Goal: Information Seeking & Learning: Learn about a topic

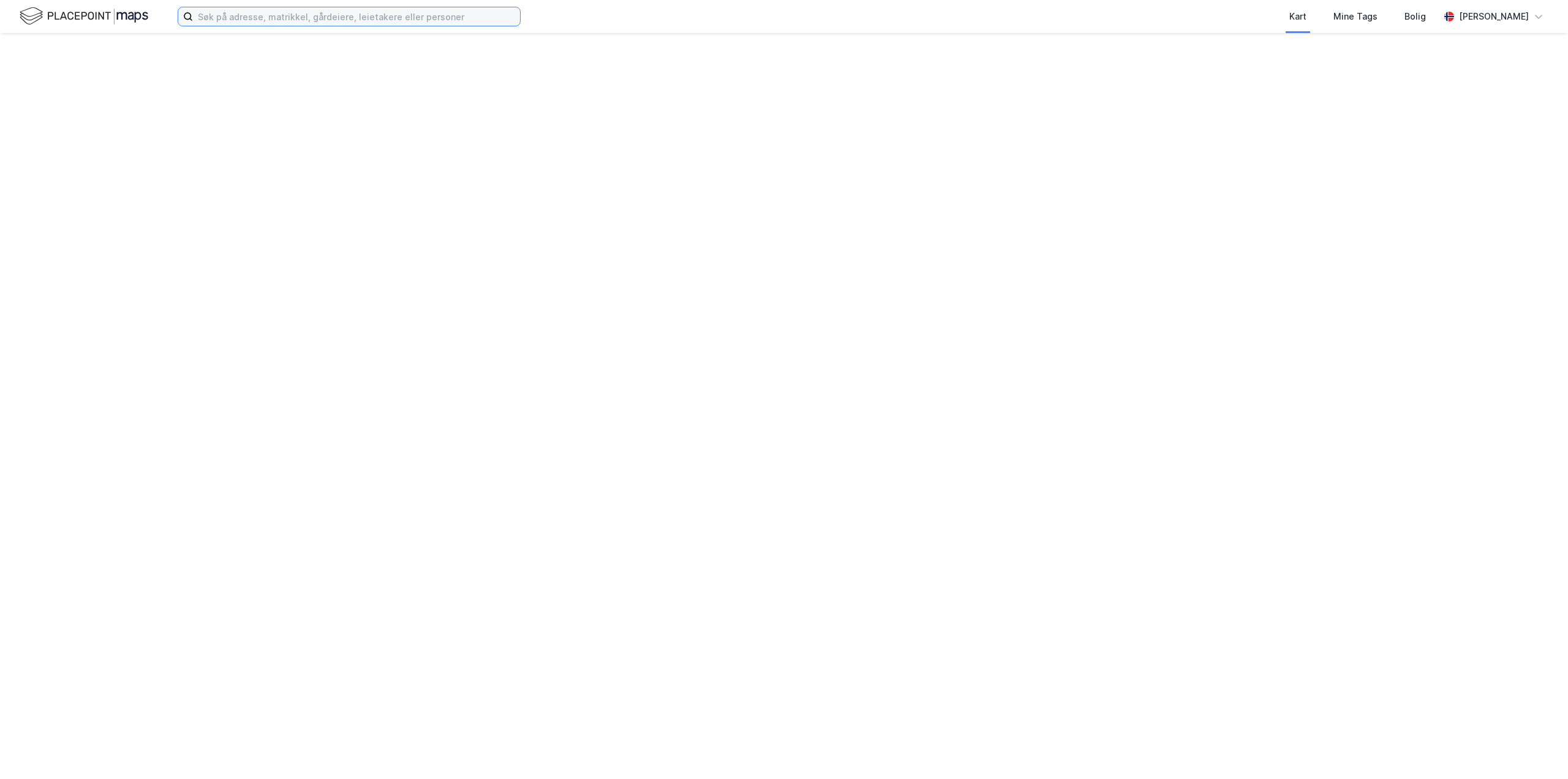
click at [262, 17] on input at bounding box center [356, 16] width 327 height 19
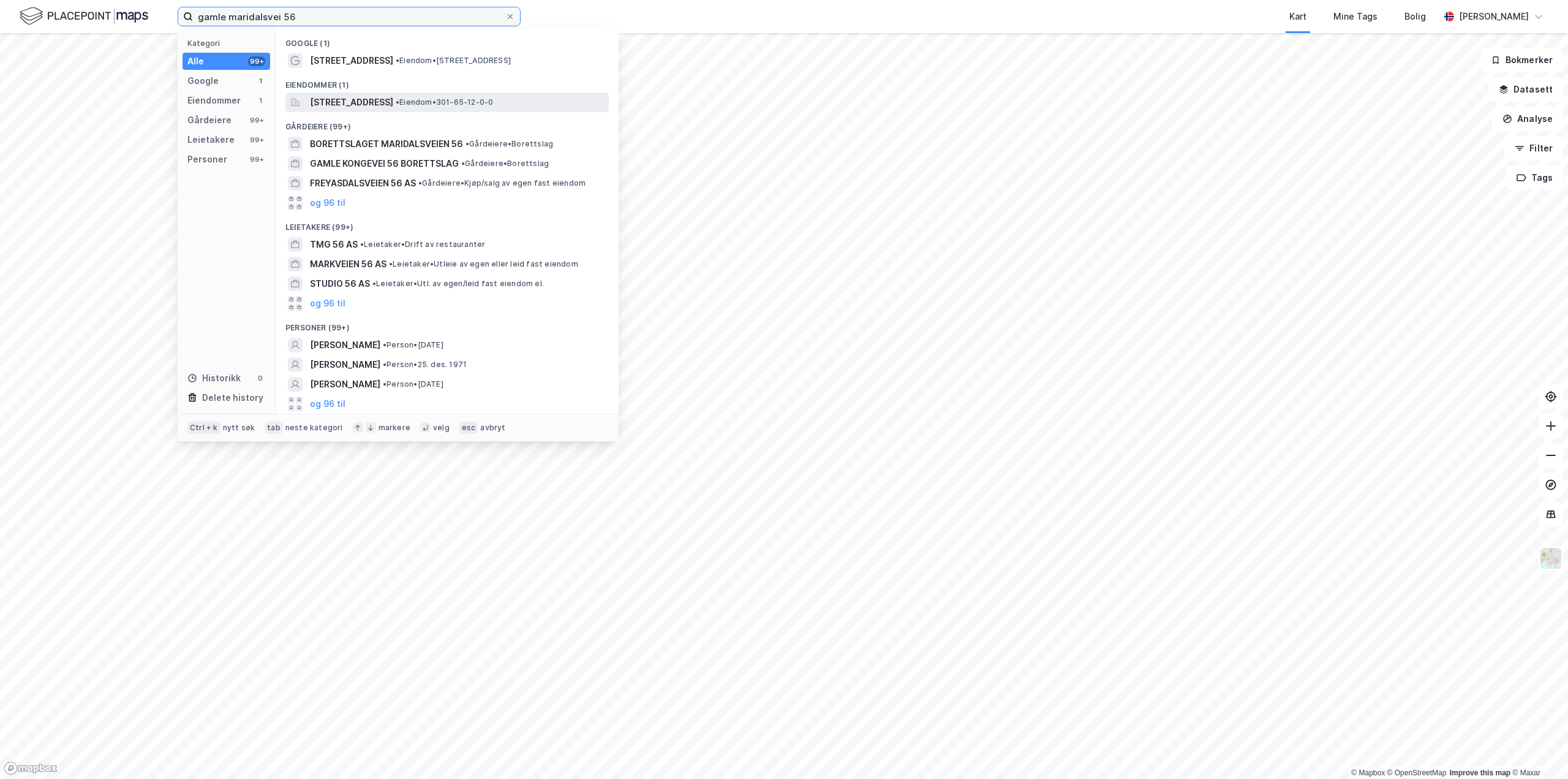
type input "gamle maridalsvei 56"
click at [390, 104] on span "[STREET_ADDRESS]" at bounding box center [352, 102] width 83 height 15
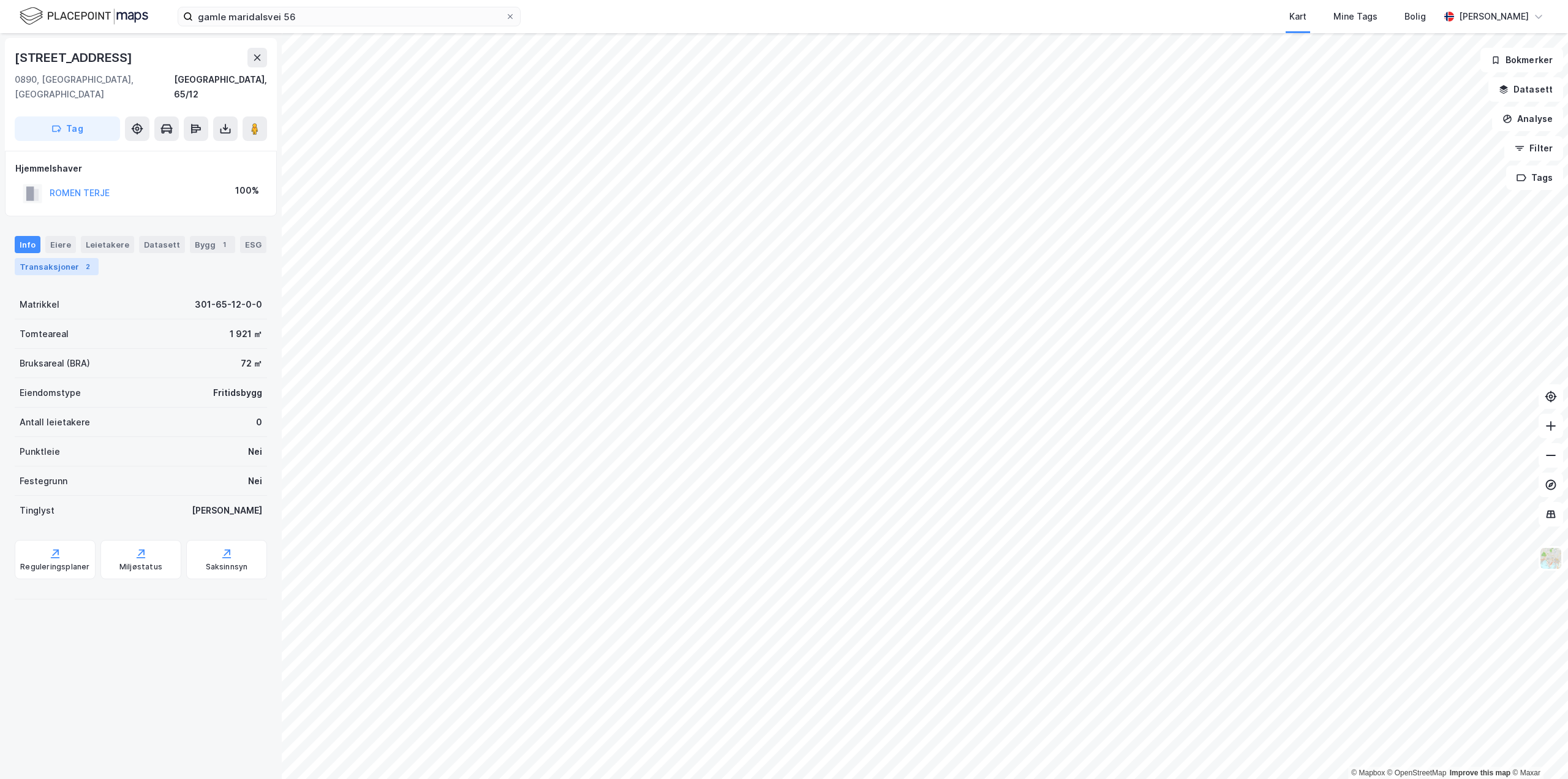
click at [59, 258] on div "Transaksjoner 2" at bounding box center [57, 267] width 84 height 17
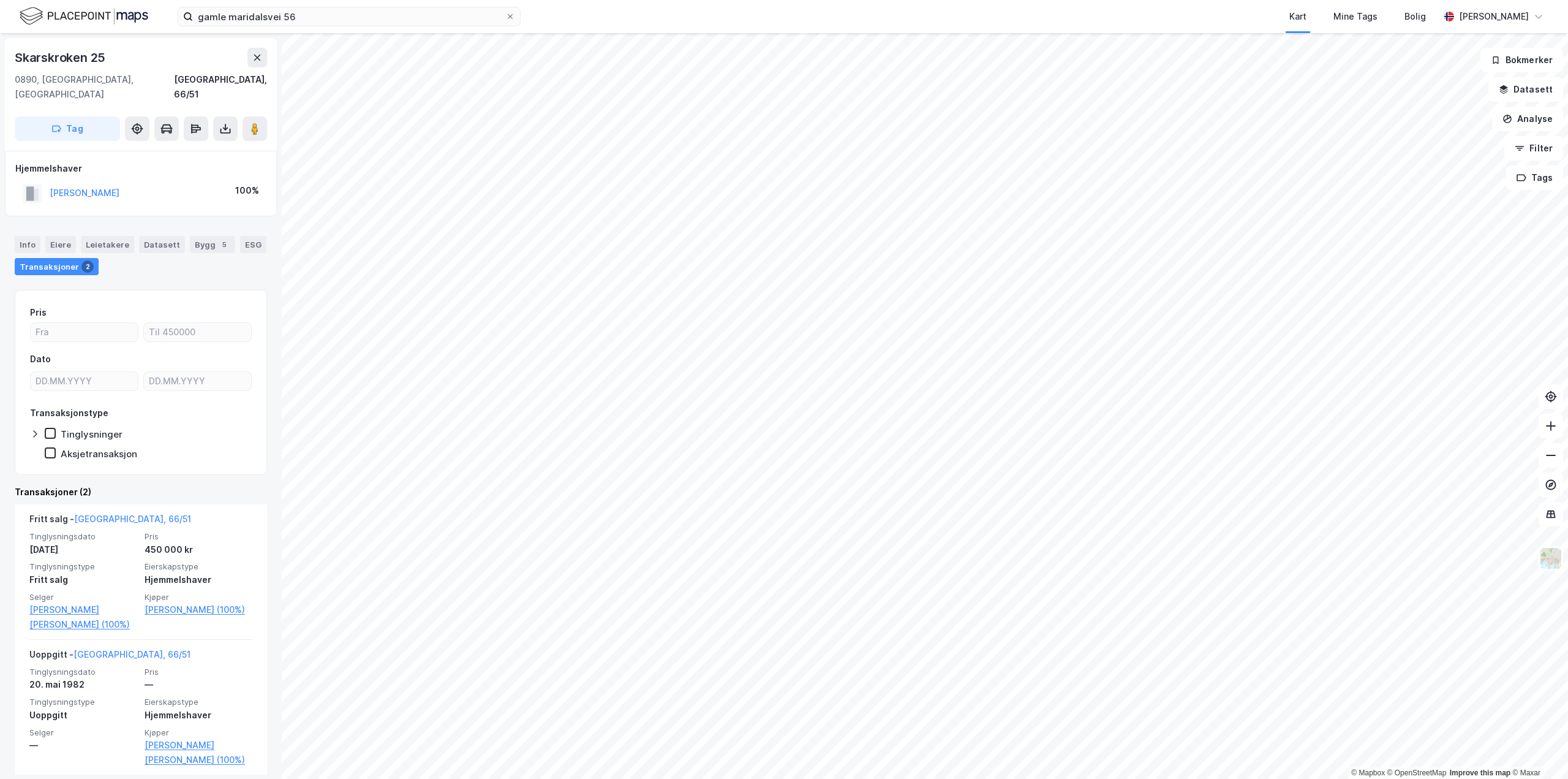
click at [355, 0] on html "gamle maridalsvei 56 Kart Mine Tags Bolig [PERSON_NAME] © Mapbox © OpenStreetMa…" at bounding box center [784, 389] width 1568 height 779
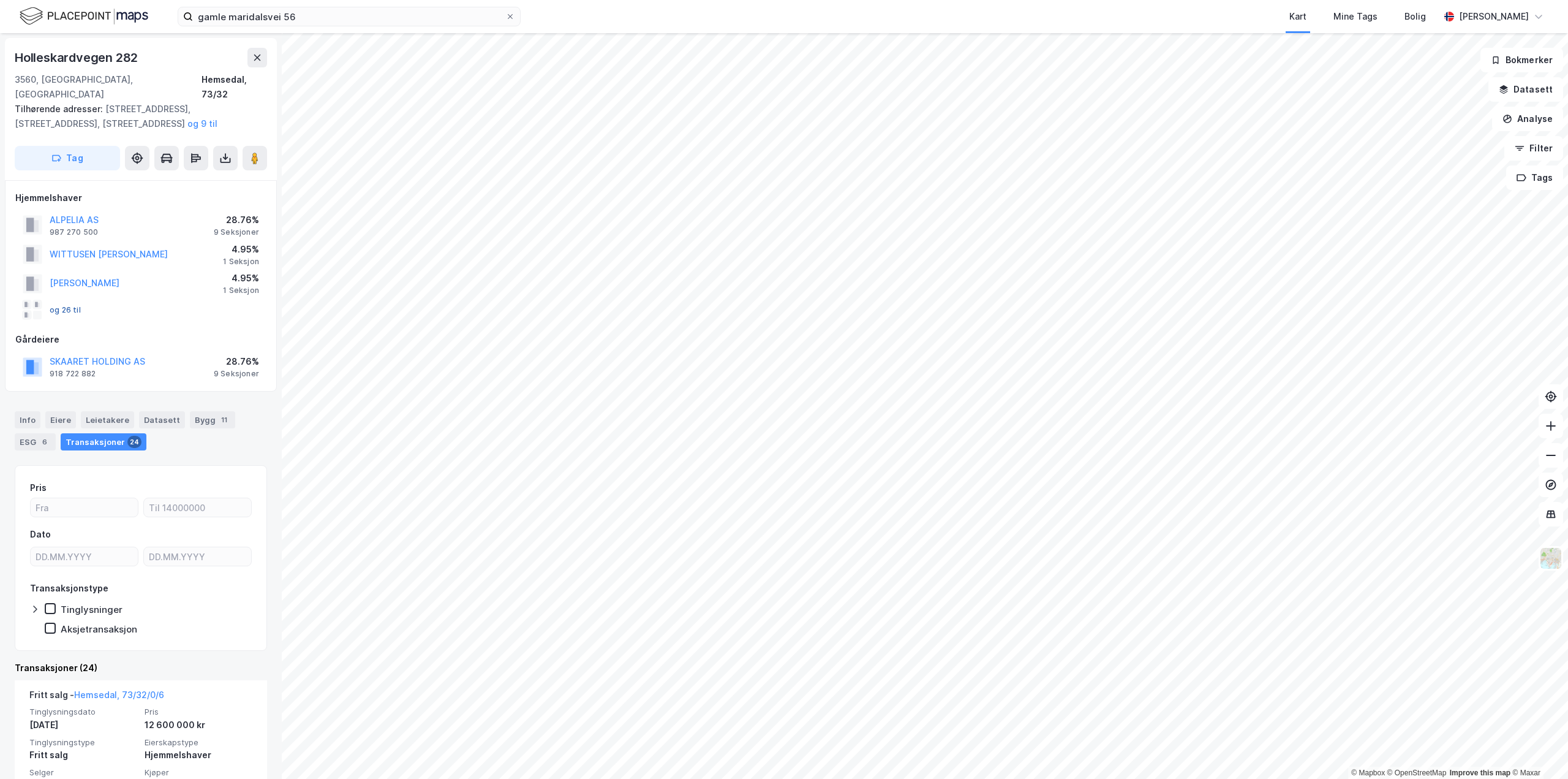
click at [0, 0] on button "og 26 til" at bounding box center [0, 0] width 0 height 0
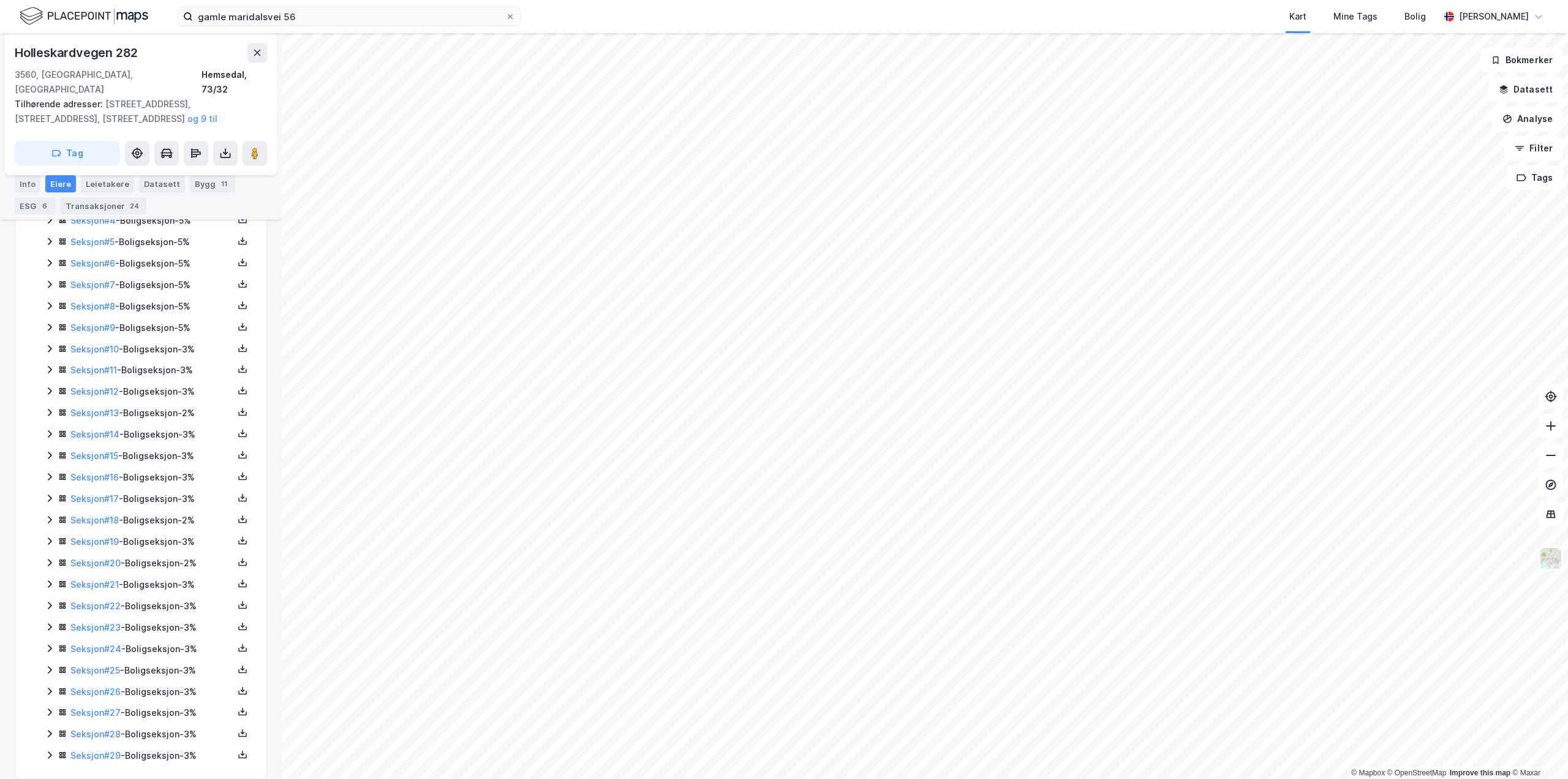
scroll to position [206, 0]
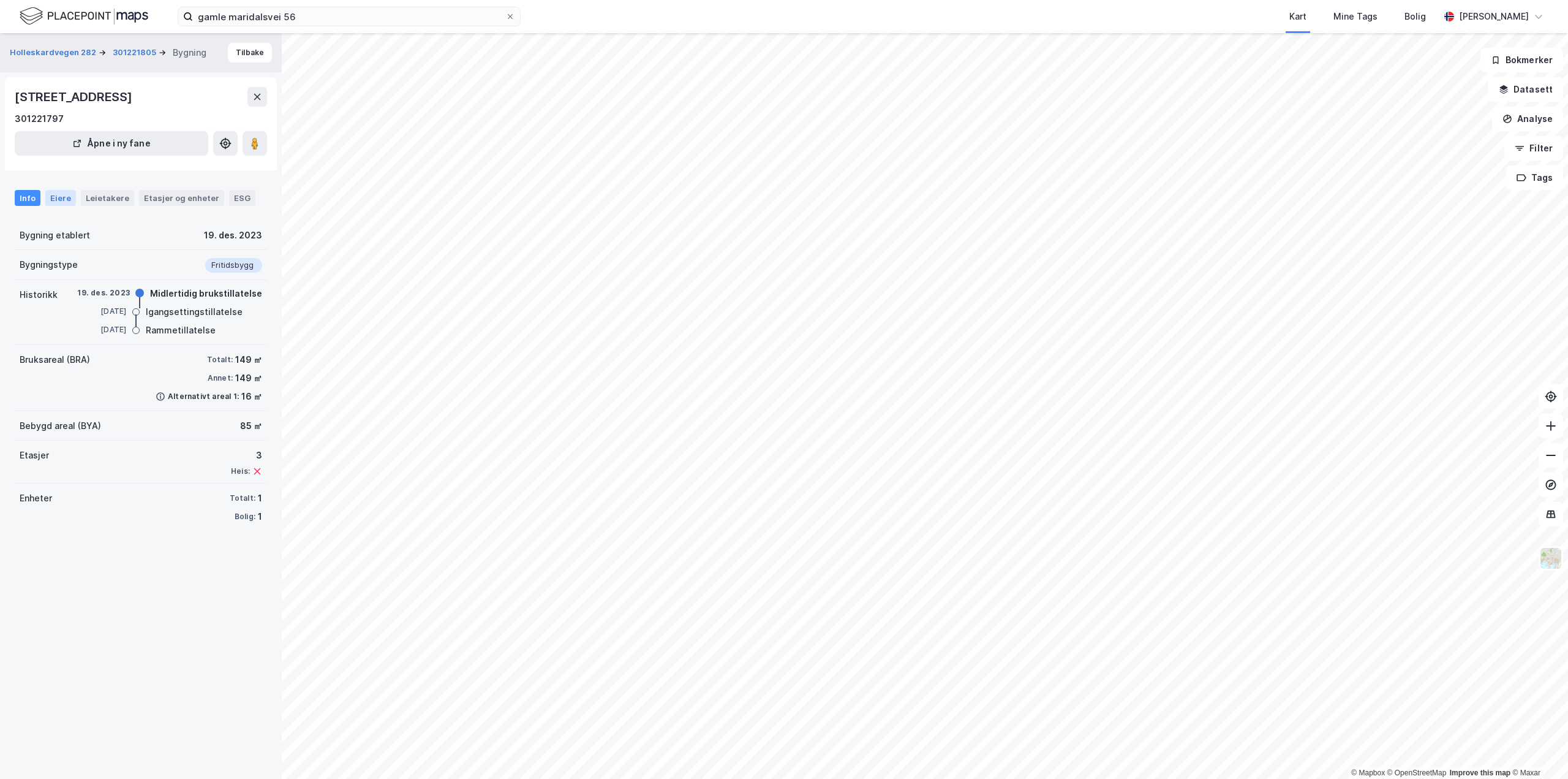
click at [57, 206] on div "Eiere" at bounding box center [60, 198] width 31 height 16
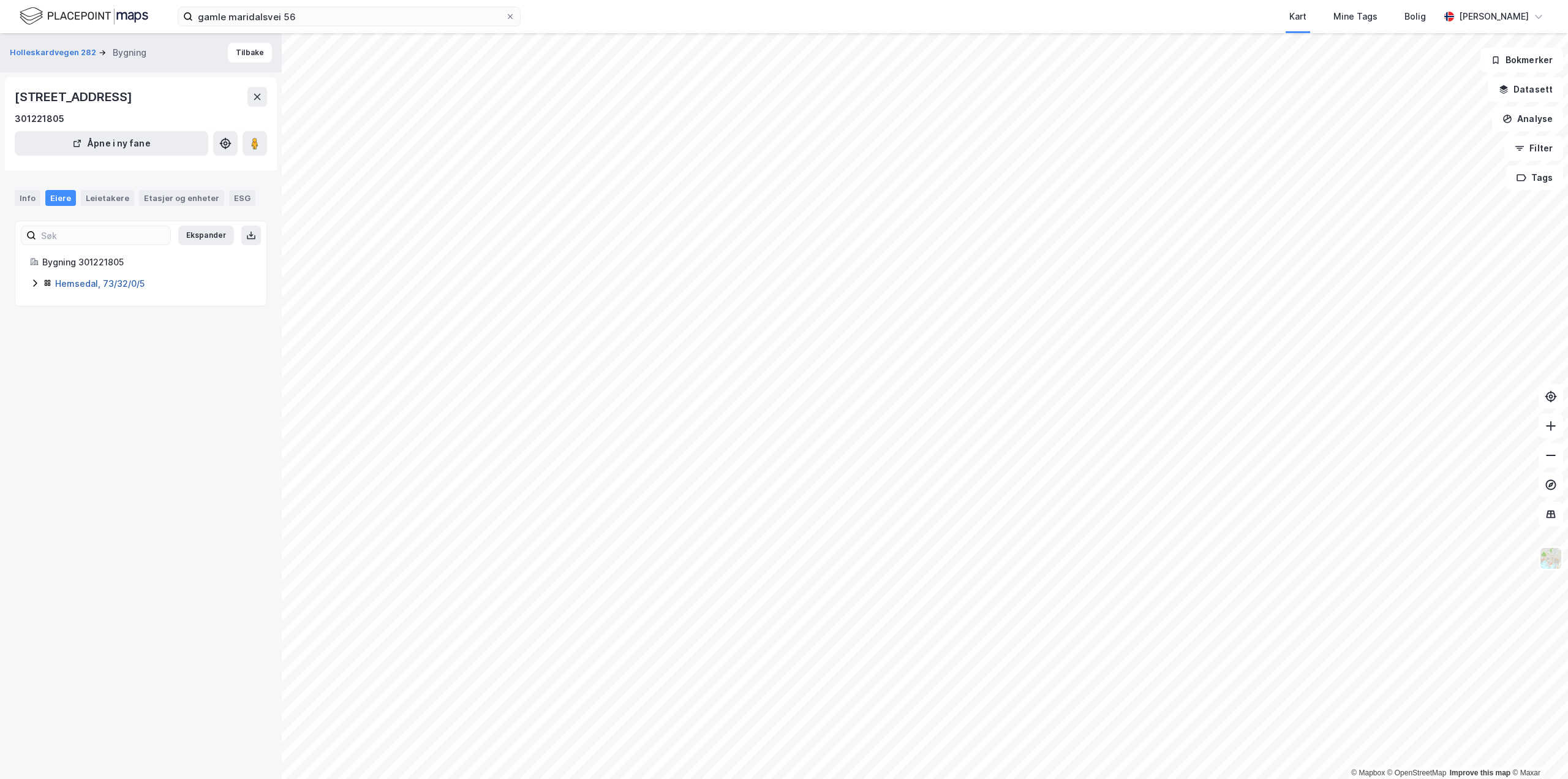
click at [107, 289] on link "Hemsedal, 73/32/0/5" at bounding box center [100, 283] width 90 height 11
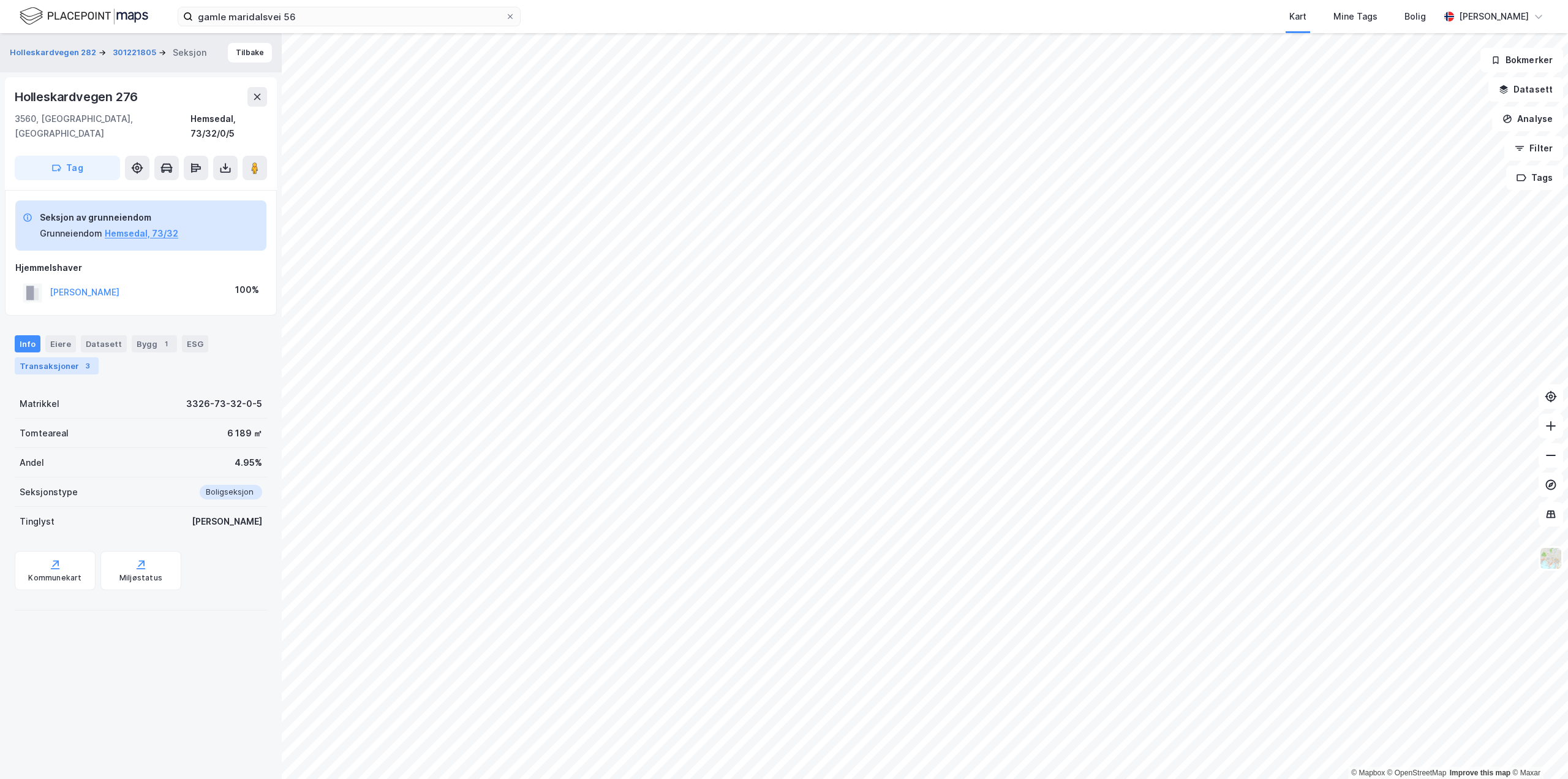
click at [49, 358] on div "Transaksjoner 3" at bounding box center [57, 366] width 84 height 17
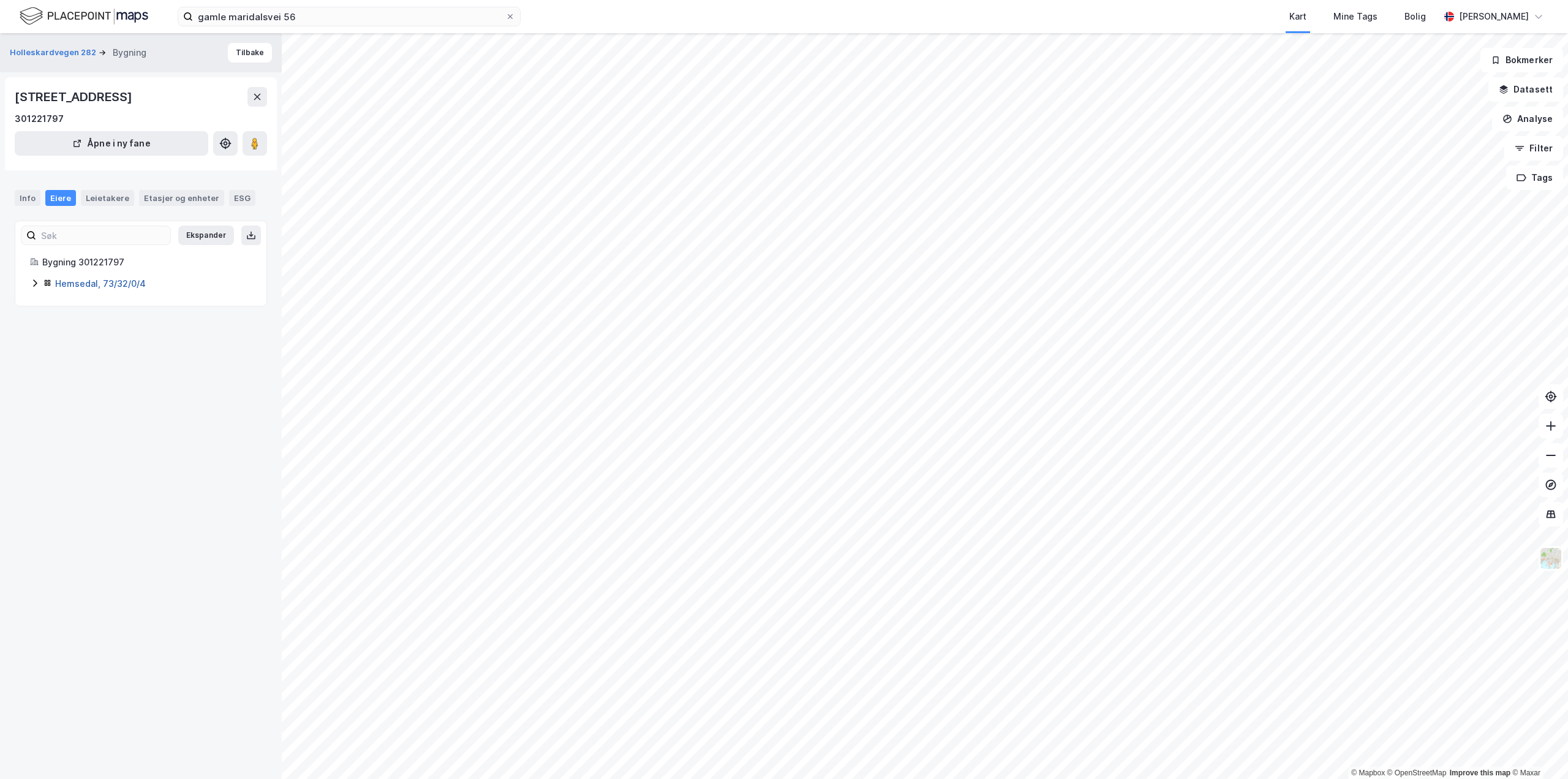
click at [77, 289] on link "Hemsedal, 73/32/0/4" at bounding box center [100, 283] width 91 height 11
click at [95, 311] on link "Hemsedal, 73/32/0/3" at bounding box center [100, 305] width 90 height 11
click at [75, 311] on link "Hemsedal, 73/32/0/3" at bounding box center [100, 305] width 90 height 11
